Goal: Transaction & Acquisition: Purchase product/service

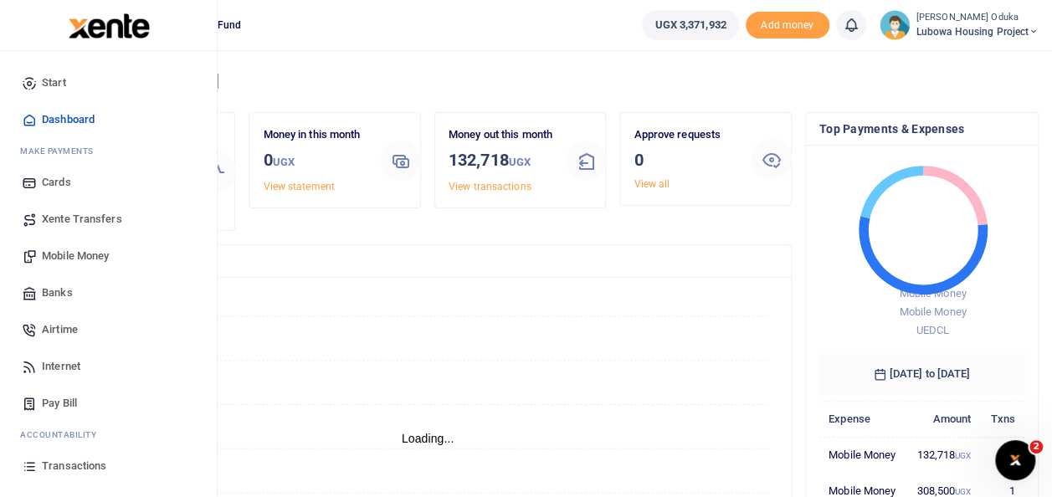
click at [51, 260] on span "Mobile Money" at bounding box center [75, 256] width 67 height 17
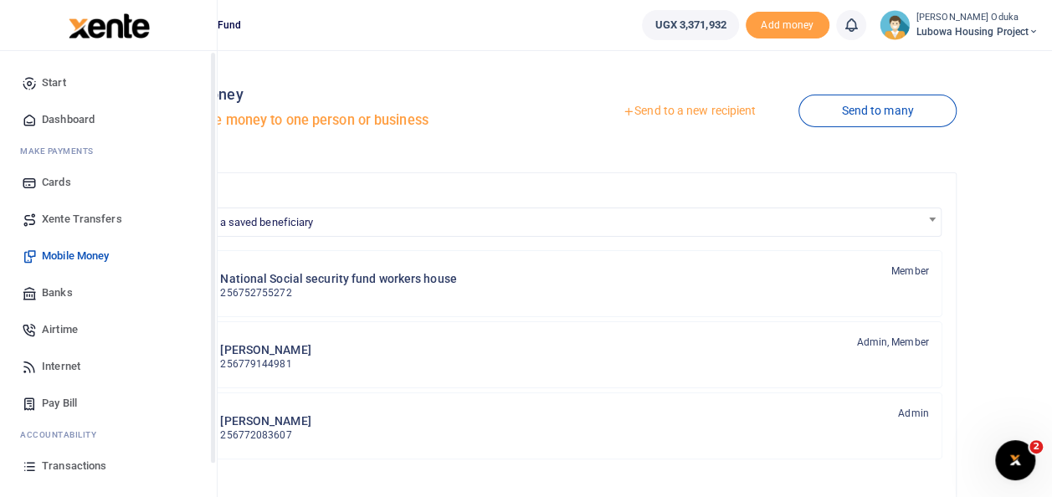
click at [51, 121] on span "Dashboard" at bounding box center [68, 119] width 53 height 17
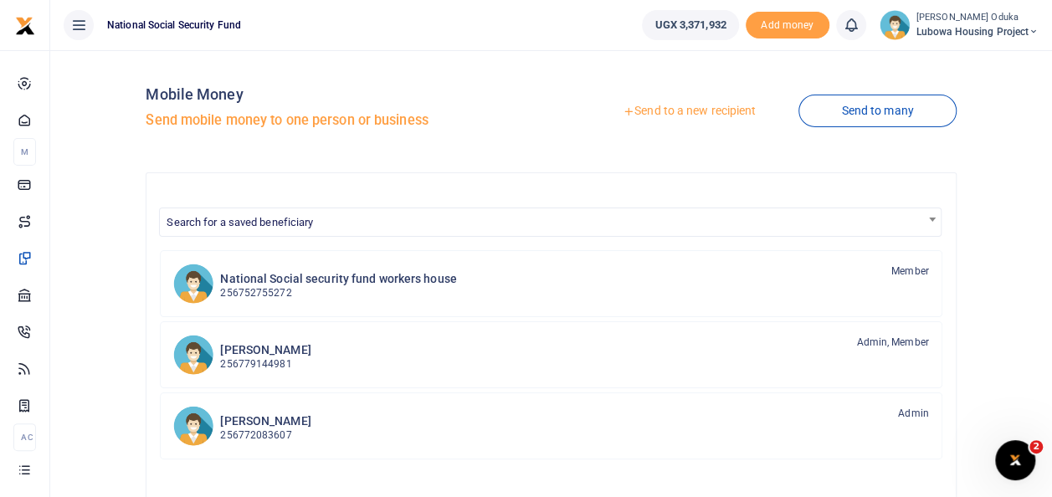
scroll to position [95, 0]
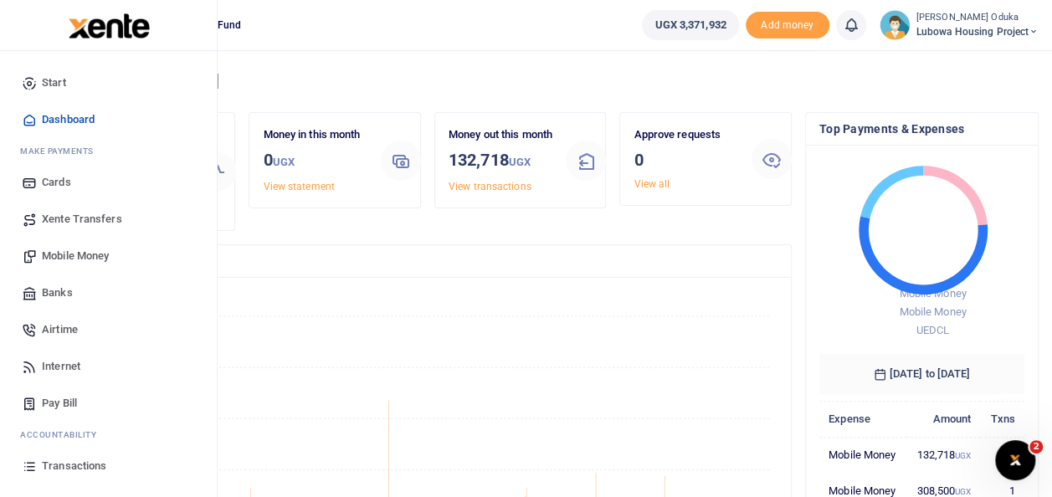
click at [79, 254] on span "Mobile Money" at bounding box center [75, 256] width 67 height 17
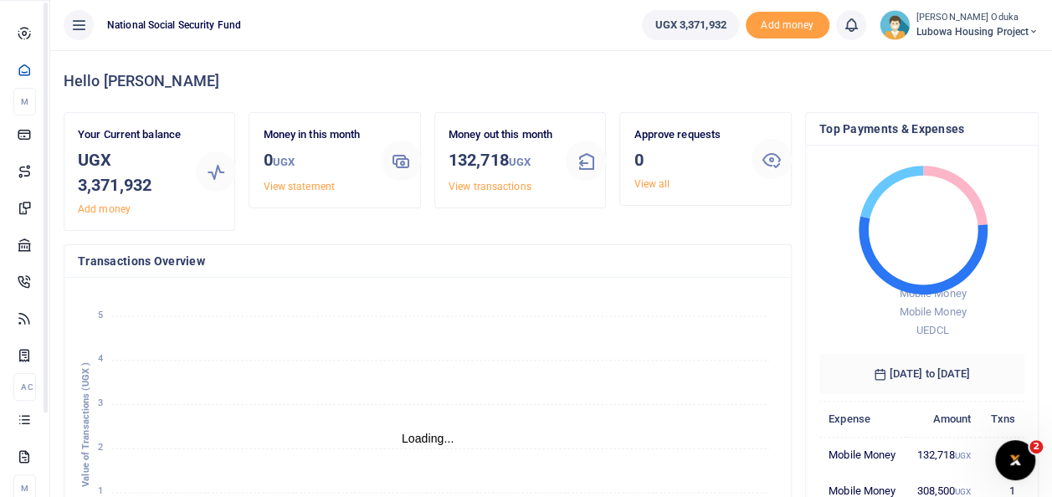
scroll to position [13, 13]
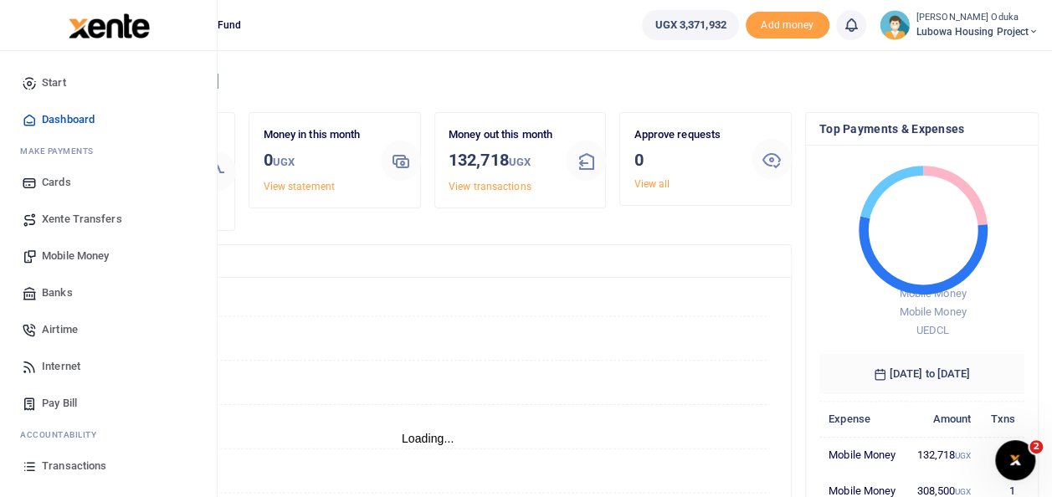
click at [86, 253] on span "Mobile Money" at bounding box center [75, 256] width 67 height 17
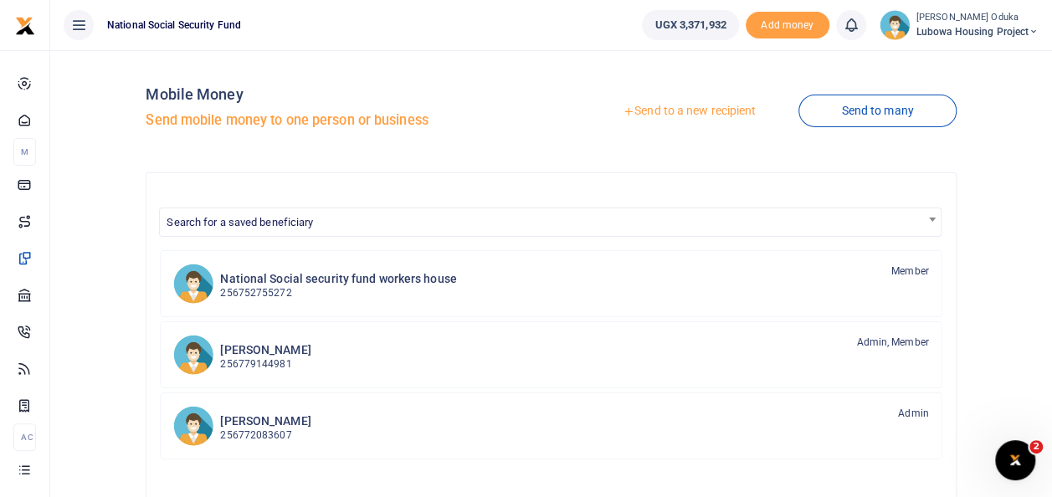
click at [709, 109] on div at bounding box center [526, 248] width 1052 height 497
click at [669, 112] on link "Send to a new recipient" at bounding box center [689, 111] width 219 height 30
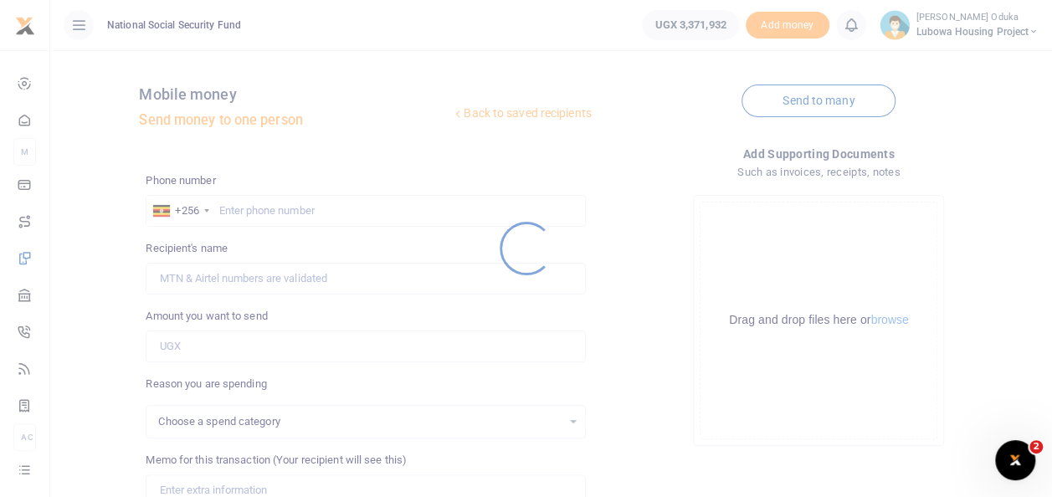
select select
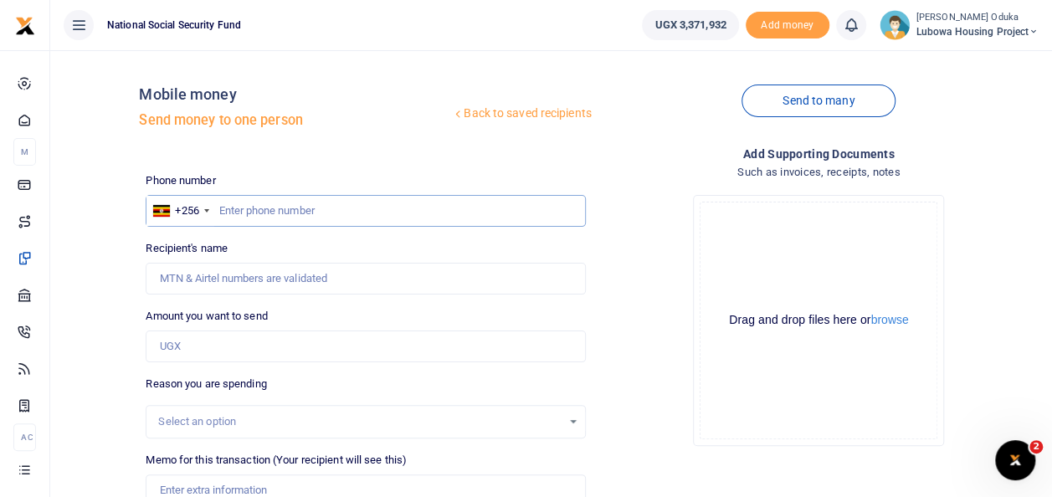
click at [288, 209] on input "text" at bounding box center [366, 211] width 440 height 32
type input "787873236"
type input "Romans Owane"
type input "787873236"
click at [202, 353] on input "Amount you want to send" at bounding box center [366, 347] width 440 height 32
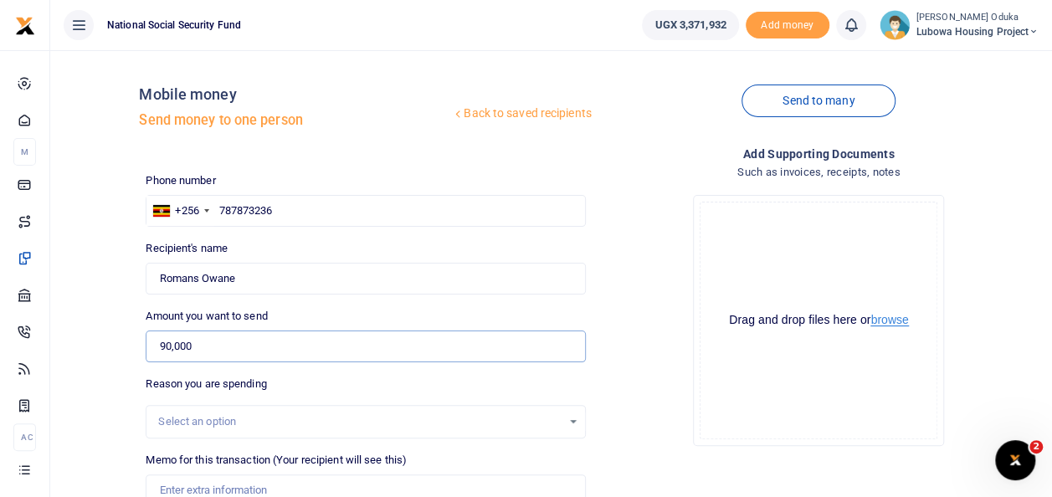
type input "90,000"
click at [887, 321] on button "browse" at bounding box center [890, 320] width 38 height 13
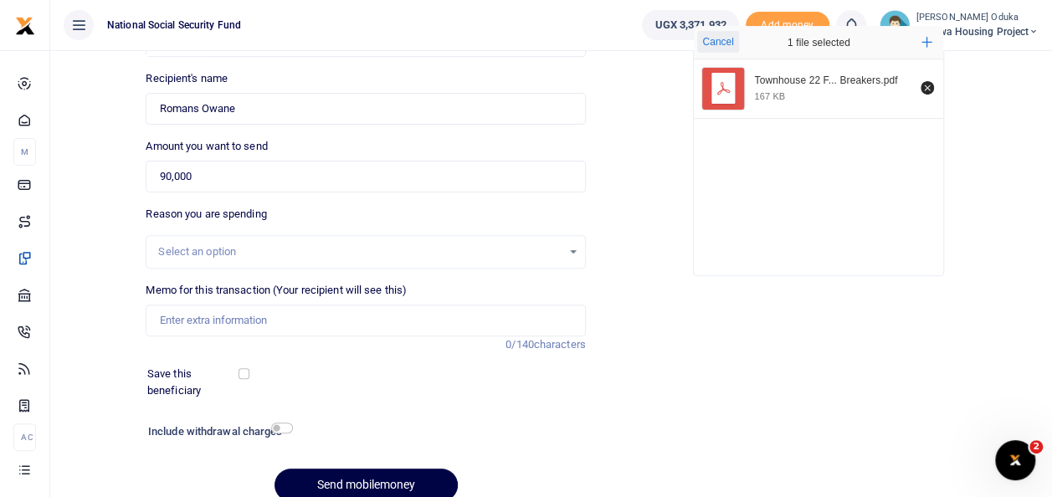
scroll to position [203, 0]
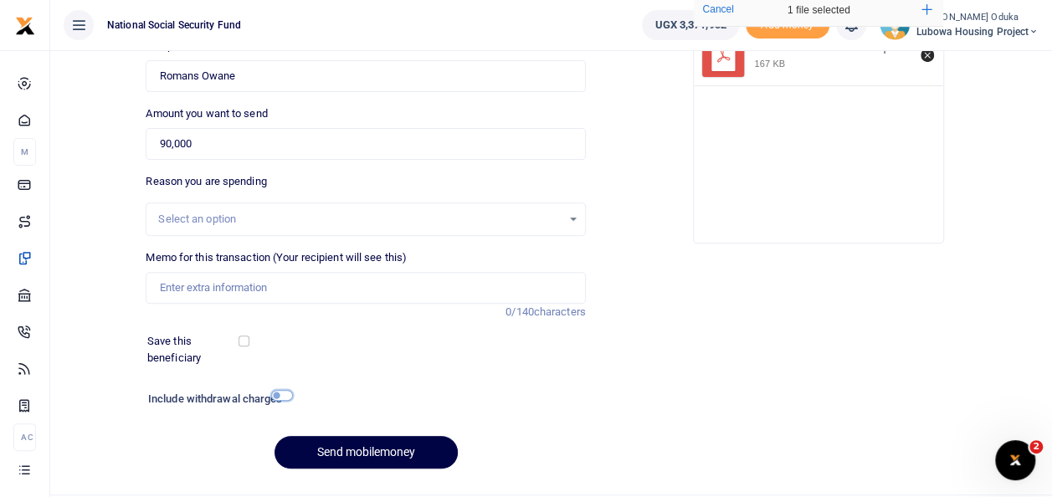
click at [290, 393] on input "checkbox" at bounding box center [282, 395] width 22 height 11
checkbox input "true"
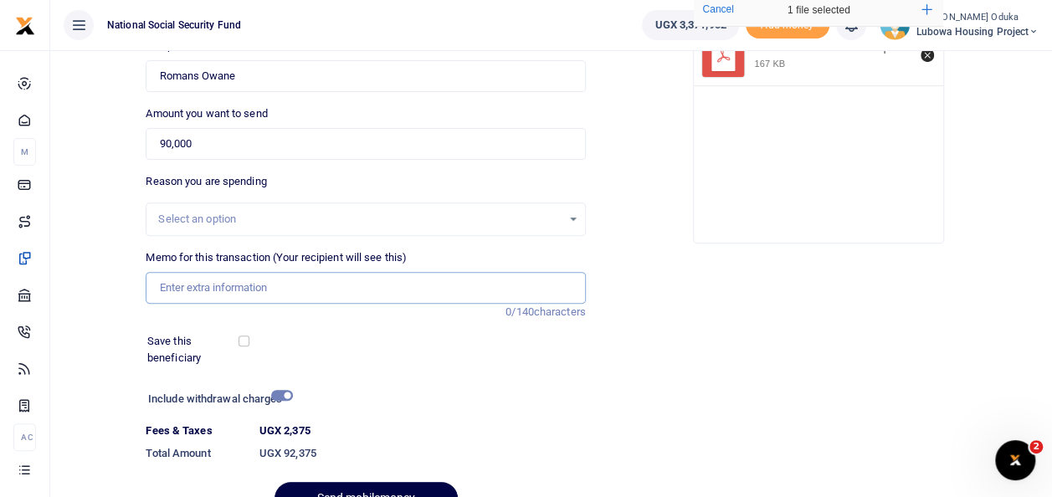
click at [211, 290] on input "Memo for this transaction (Your recipient will see this)" at bounding box center [366, 288] width 440 height 32
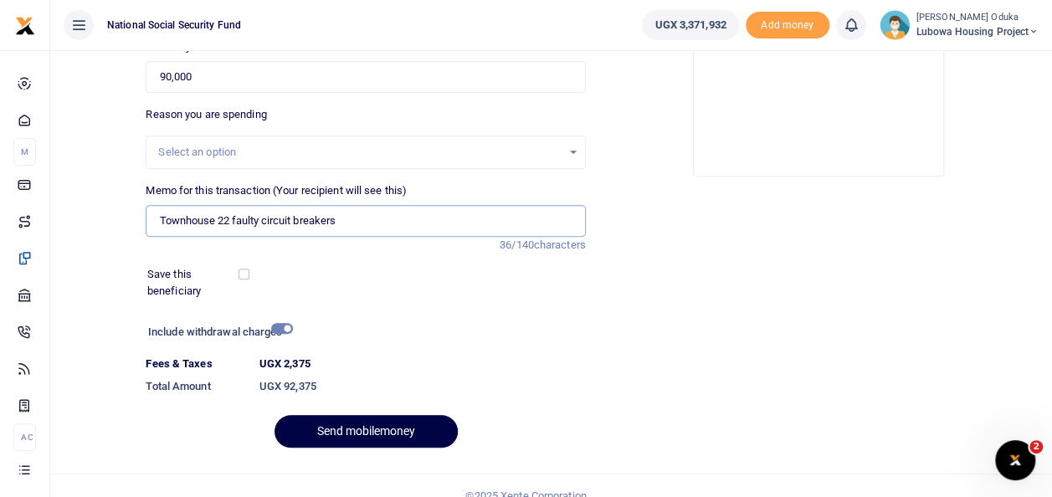
scroll to position [289, 0]
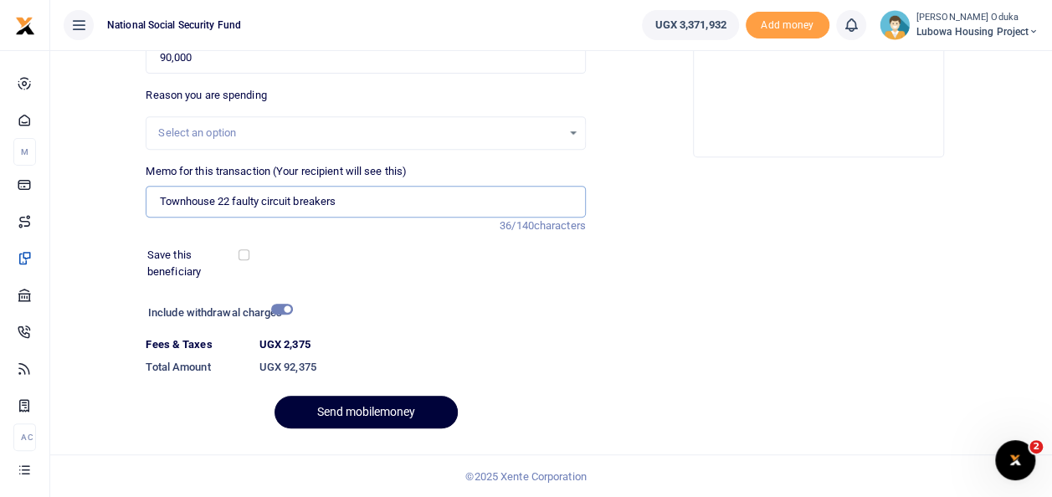
type input "Townhouse 22 faulty circuit breakers"
click at [383, 420] on button "Send mobilemoney" at bounding box center [366, 412] width 183 height 33
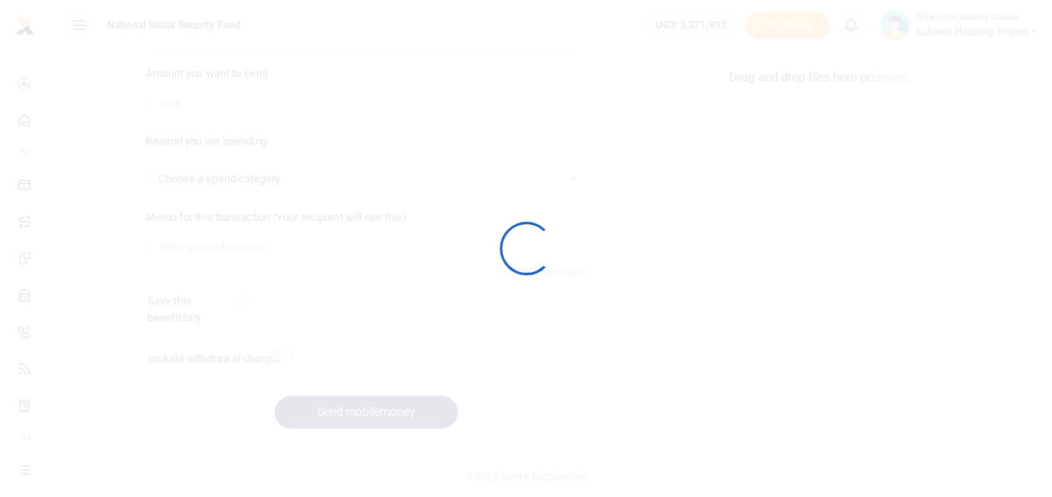
select select
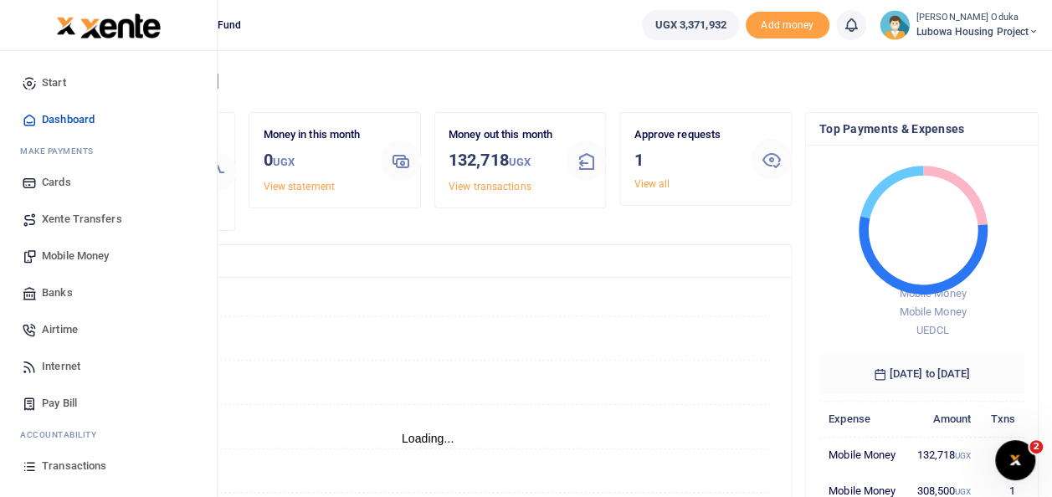
scroll to position [13, 13]
click at [75, 251] on span "Mobile Money" at bounding box center [75, 256] width 67 height 17
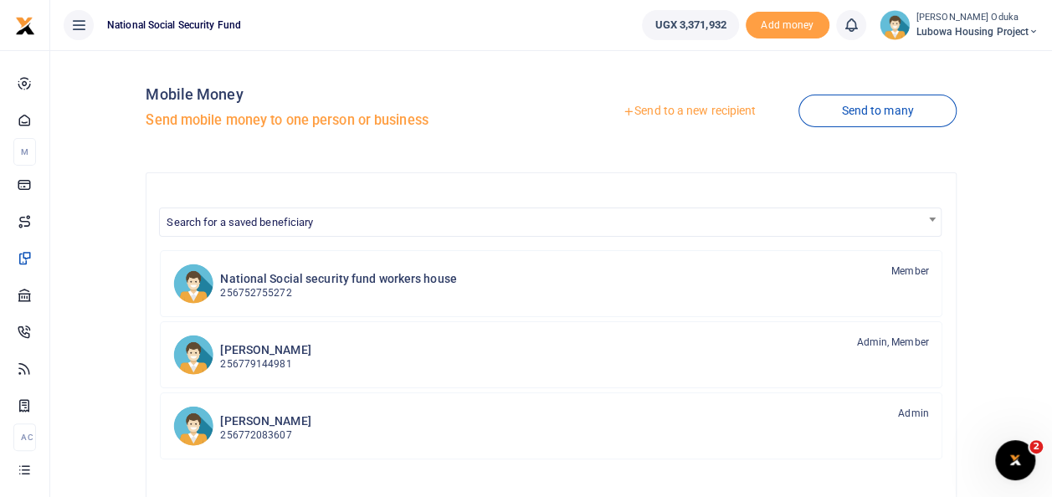
click at [676, 110] on link "Send to a new recipient" at bounding box center [689, 111] width 219 height 30
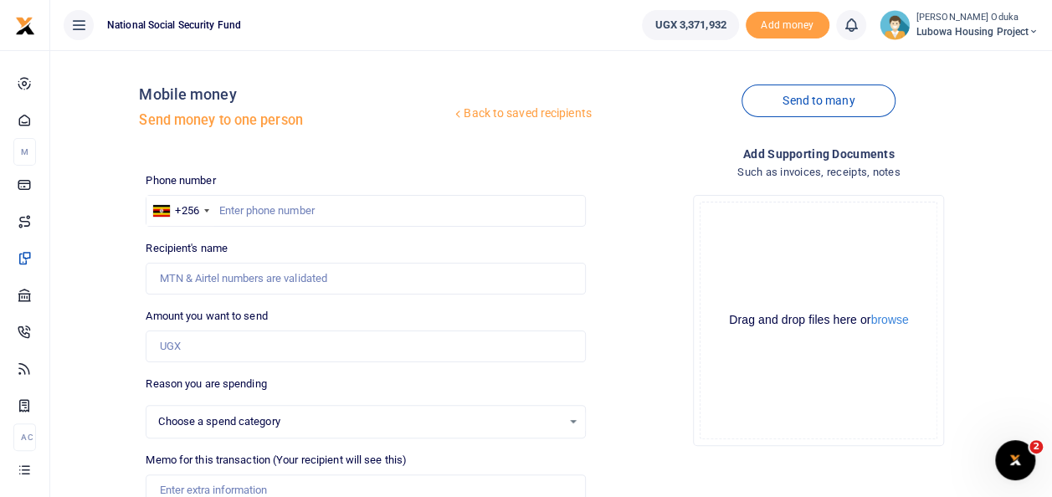
select select
click at [890, 316] on button "browse" at bounding box center [890, 320] width 38 height 13
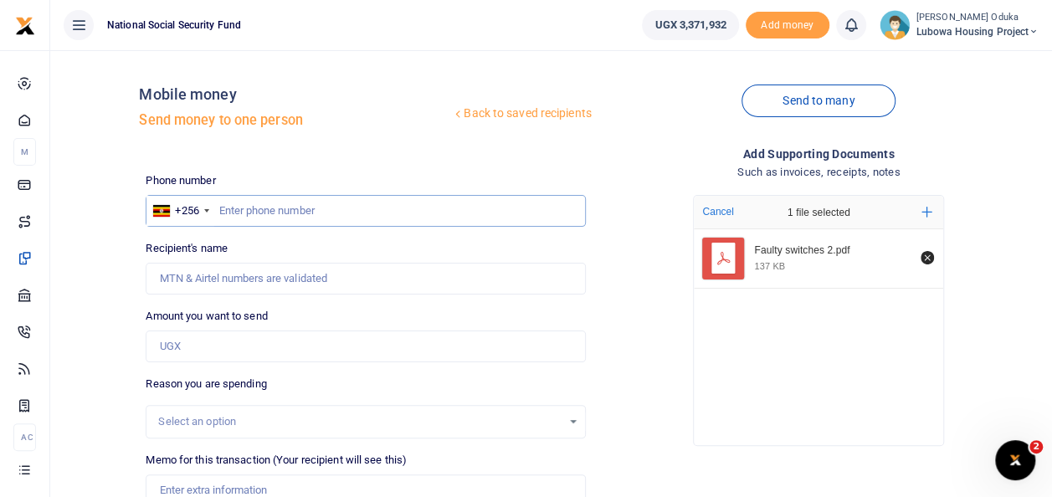
click at [247, 218] on input "text" at bounding box center [366, 211] width 440 height 32
type input "787873236"
type input "Romans Owane"
type input "787873236"
click at [213, 349] on input "Amount you want to send" at bounding box center [366, 347] width 440 height 32
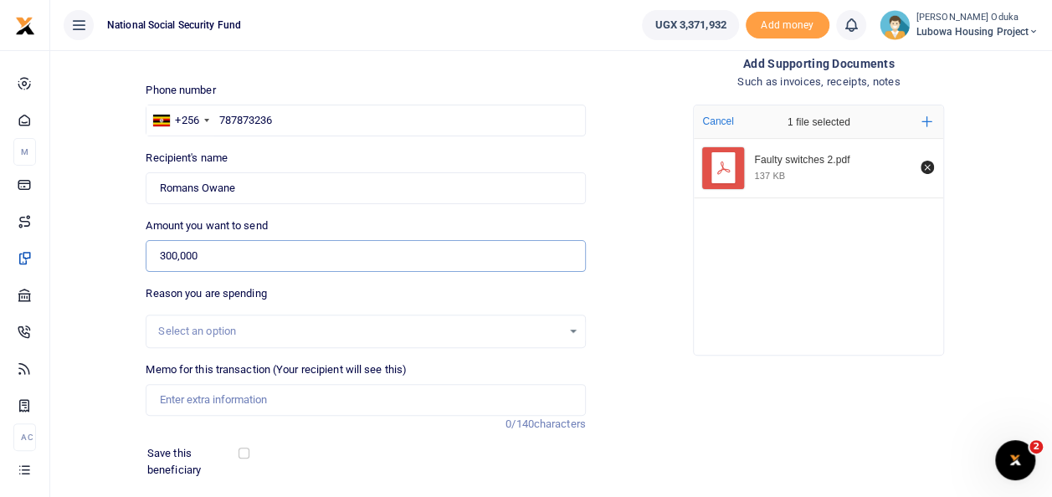
scroll to position [112, 0]
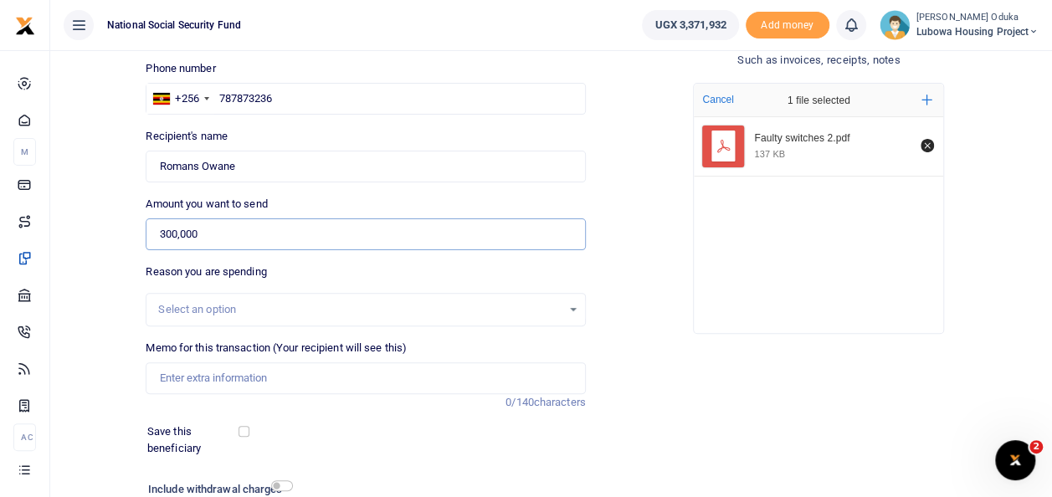
type input "300,000"
click at [231, 383] on input "Memo for this transaction (Your recipient will see this)" at bounding box center [366, 379] width 440 height 32
type input "F"
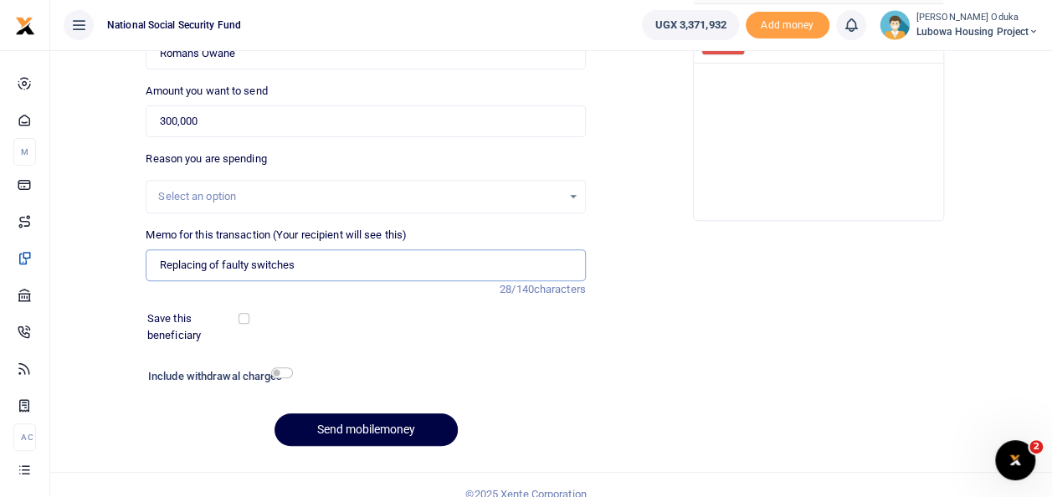
scroll to position [243, 0]
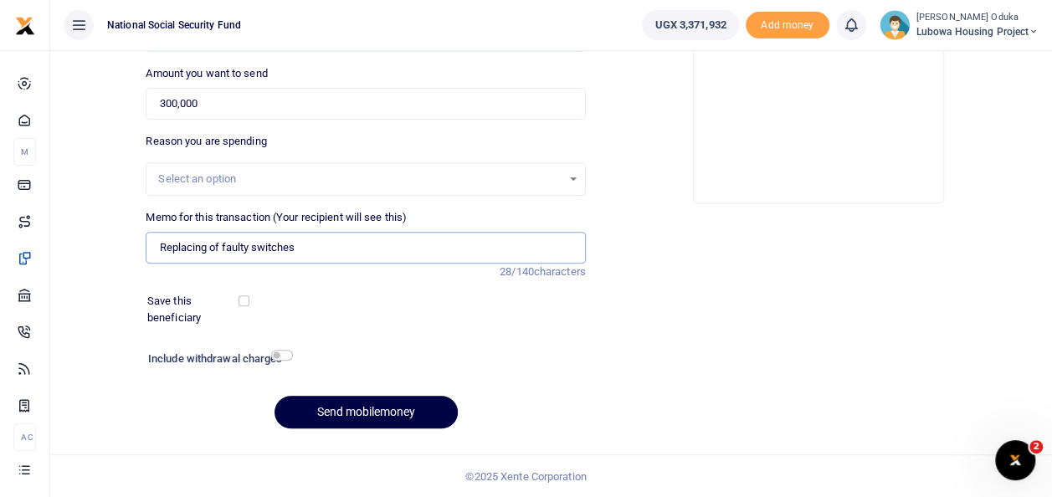
type input "Replacing of faulty switches"
click at [288, 355] on input "checkbox" at bounding box center [282, 355] width 22 height 11
checkbox input "true"
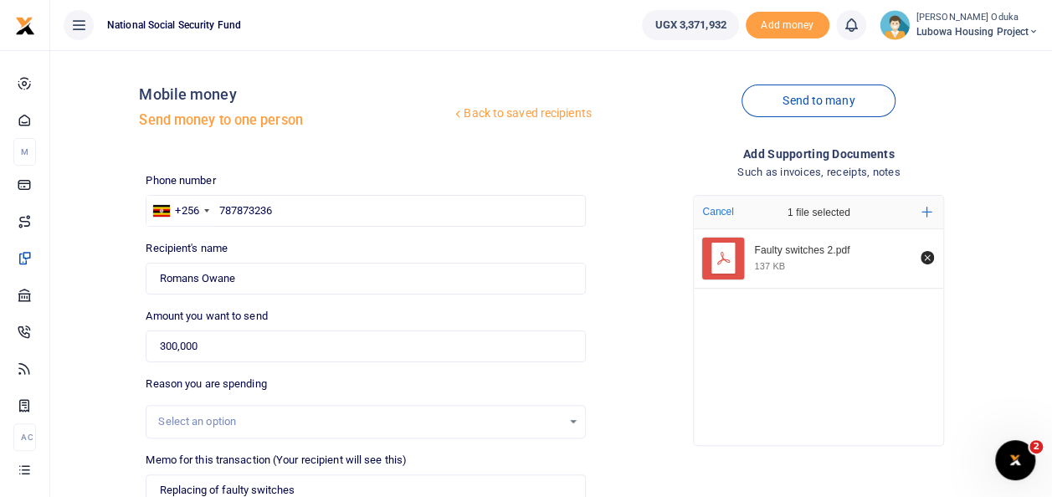
scroll to position [289, 0]
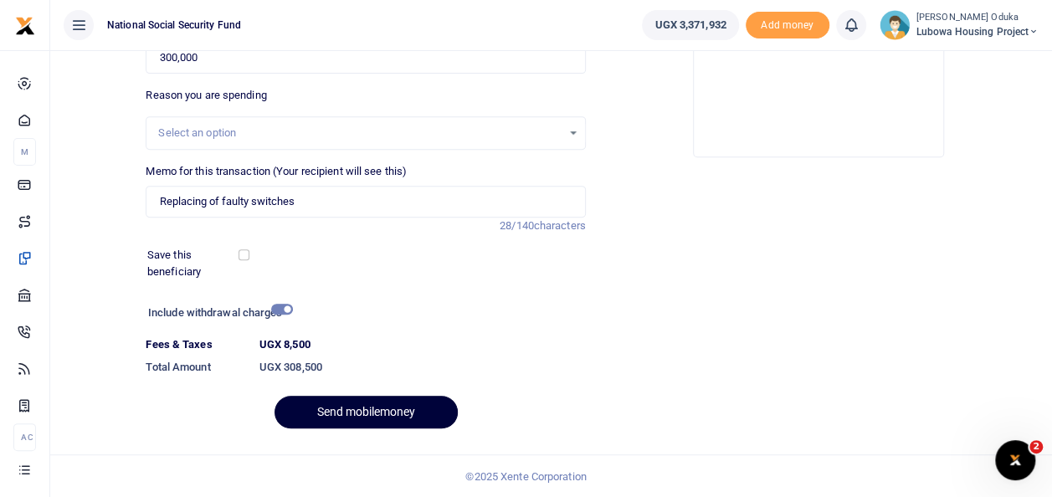
click at [364, 414] on button "Send mobilemoney" at bounding box center [366, 412] width 183 height 33
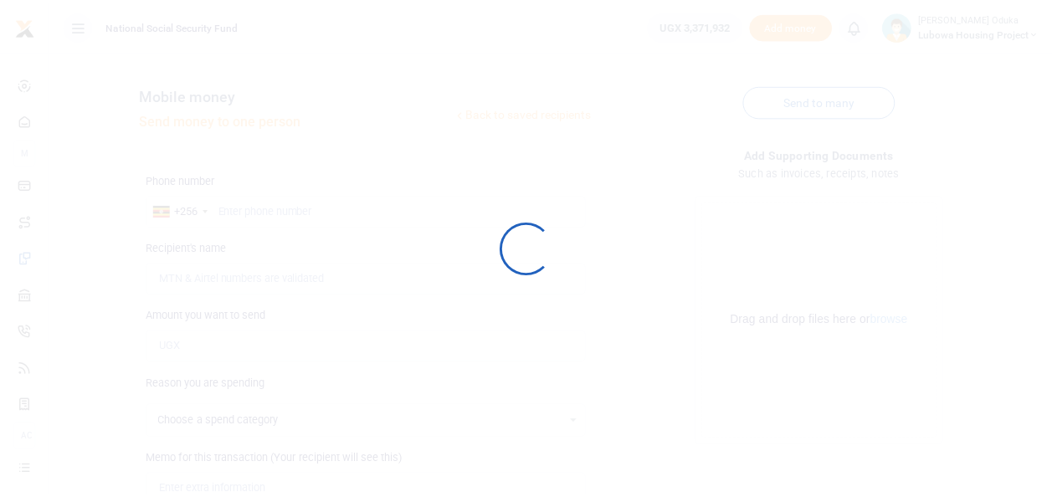
scroll to position [243, 0]
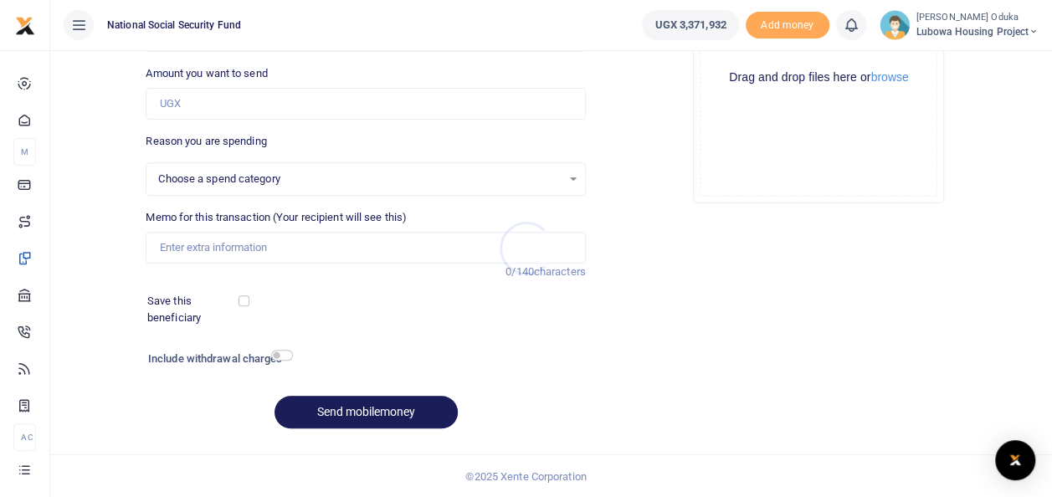
select select
